Goal: Navigation & Orientation: Go to known website

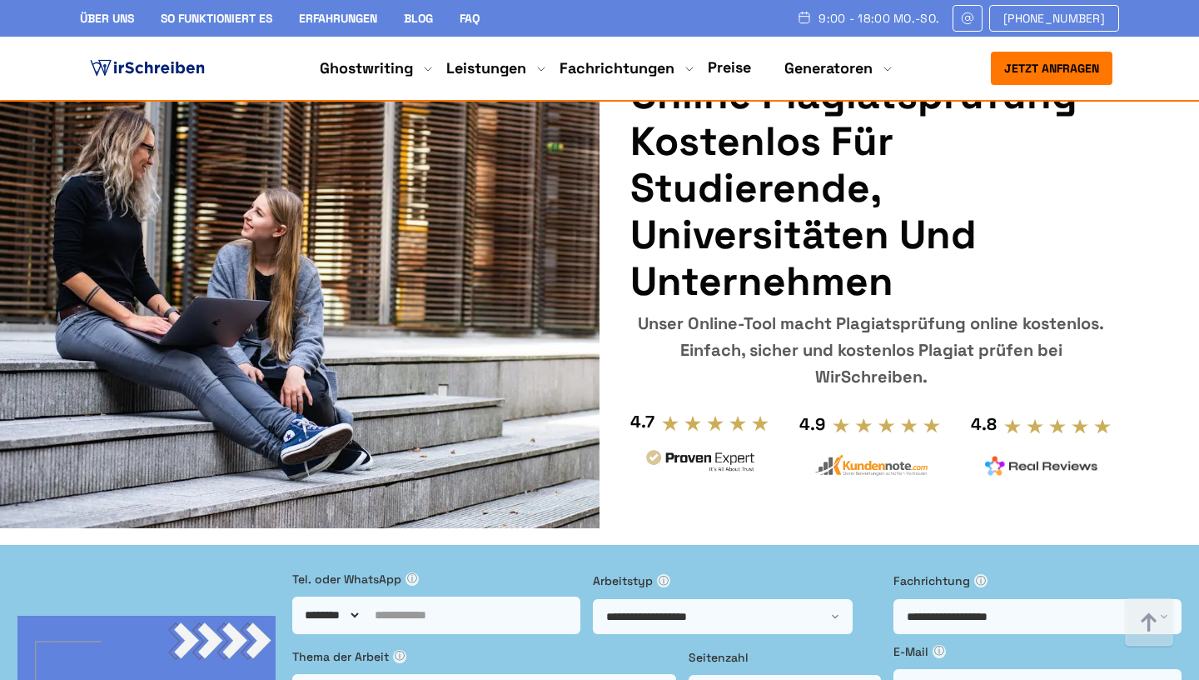
scroll to position [917, 0]
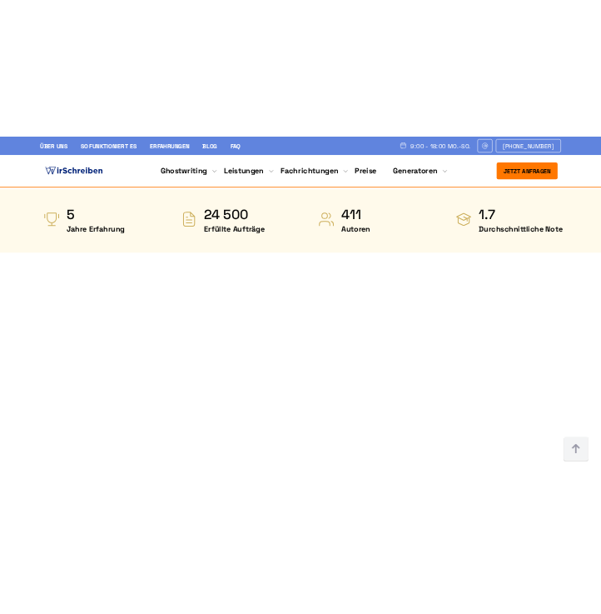
scroll to position [912, 0]
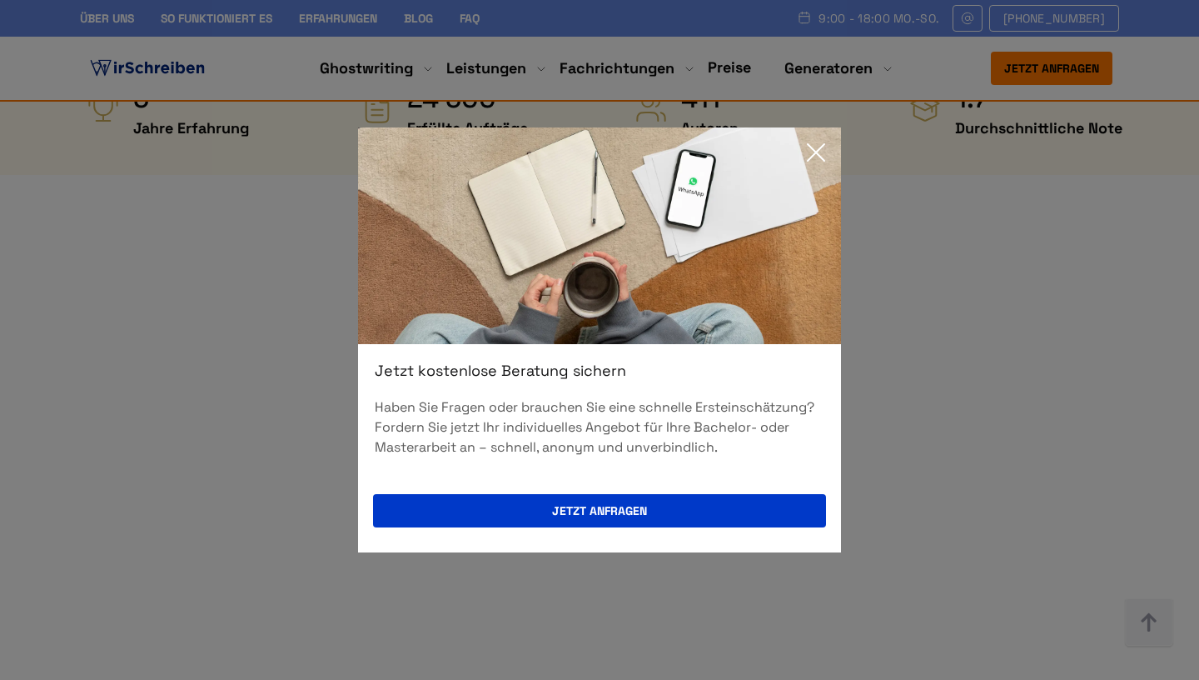
click at [817, 154] on icon at bounding box center [815, 152] width 33 height 33
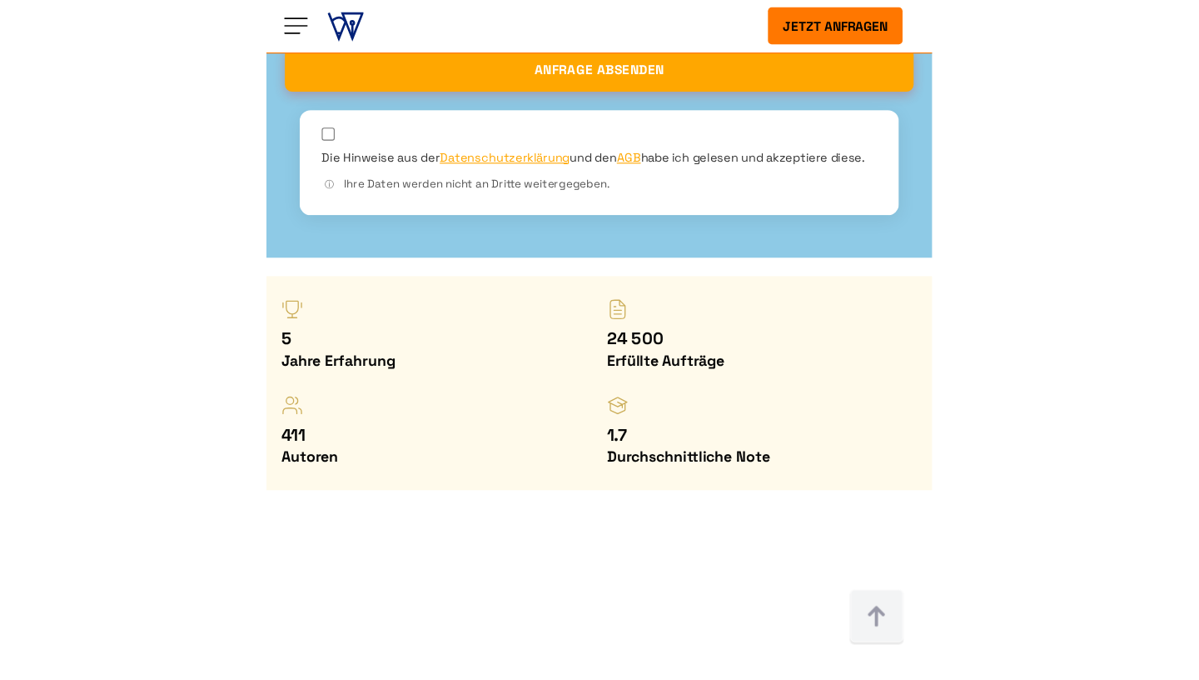
scroll to position [916, 0]
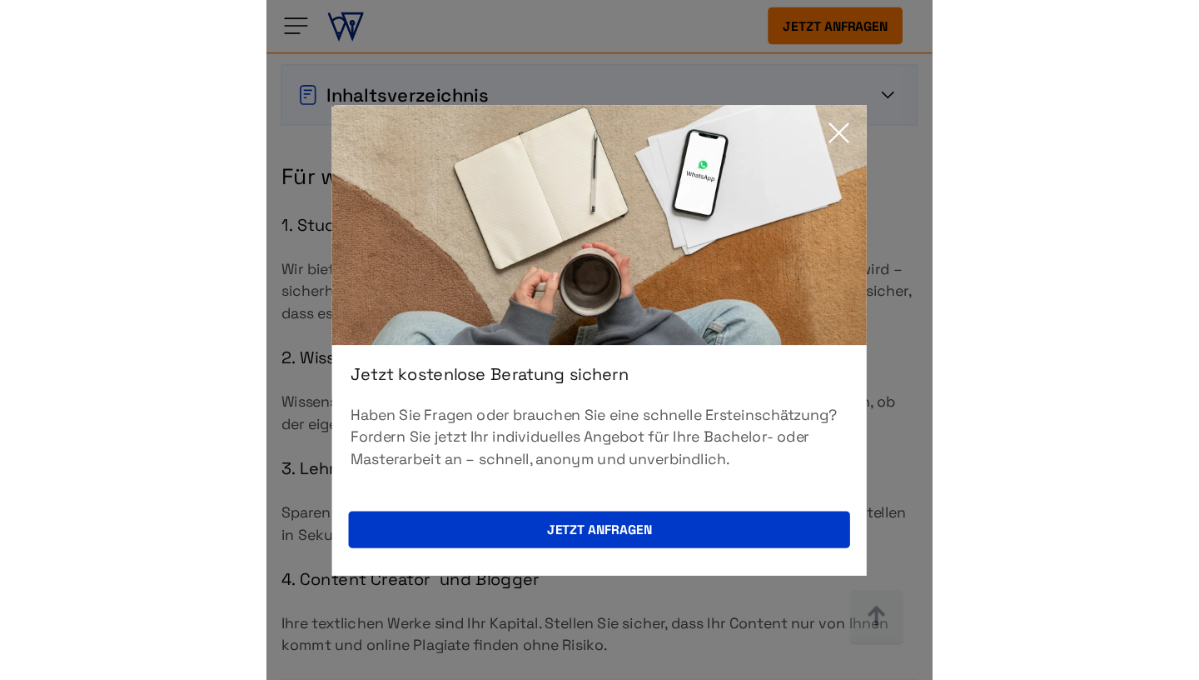
scroll to position [2034, 0]
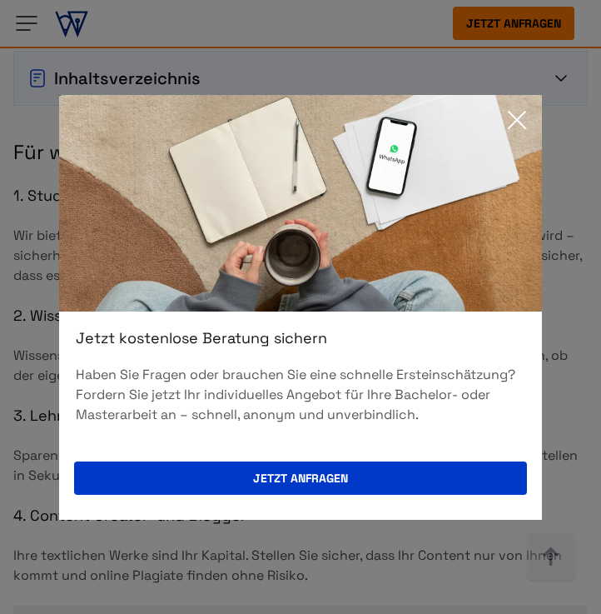
click at [520, 113] on icon at bounding box center [516, 119] width 33 height 33
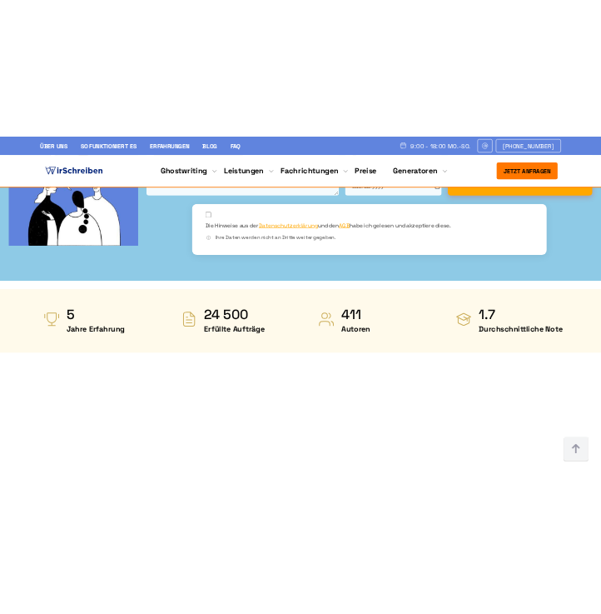
scroll to position [749, 0]
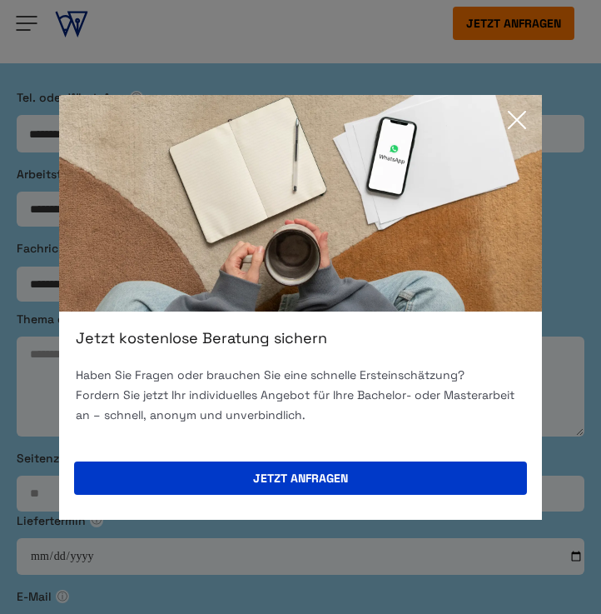
click at [510, 119] on icon at bounding box center [516, 119] width 33 height 33
